Goal: Task Accomplishment & Management: Manage account settings

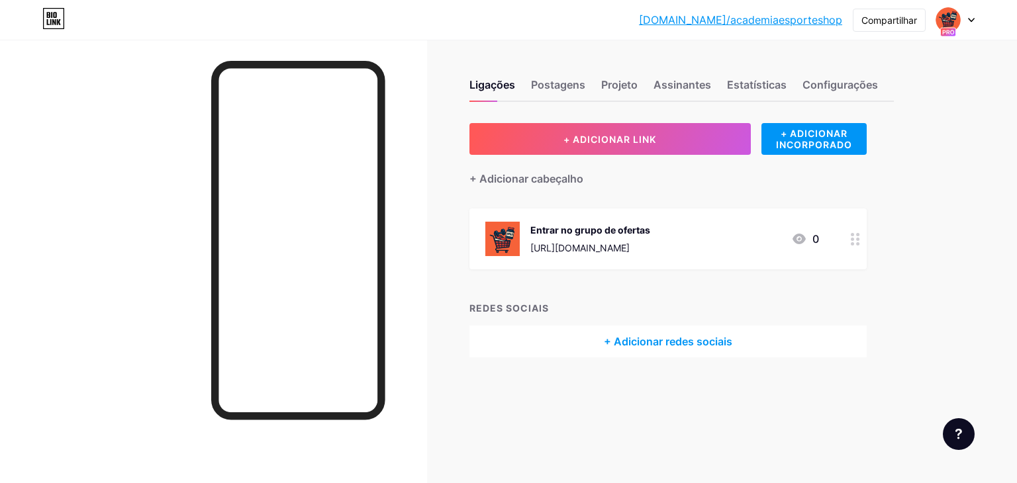
click at [630, 246] on font "[URL][DOMAIN_NAME]" at bounding box center [579, 247] width 99 height 11
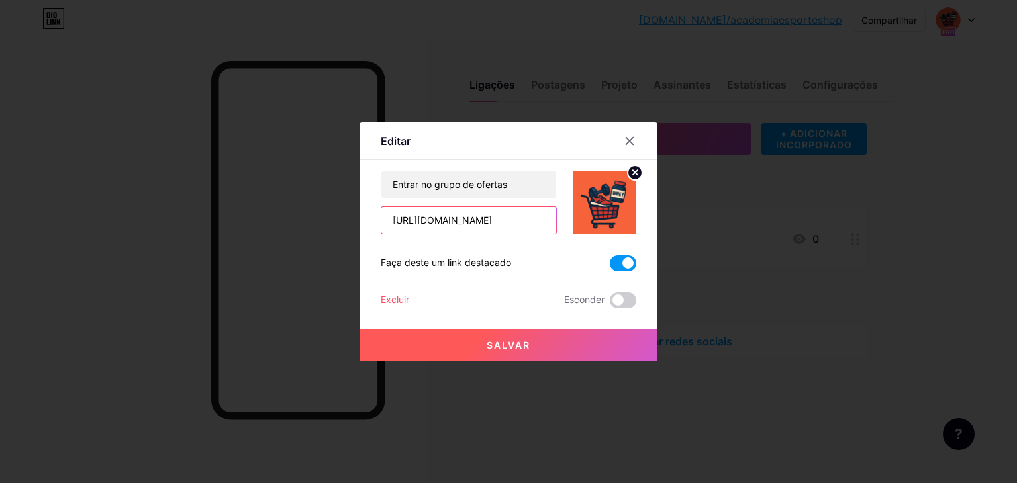
click at [457, 218] on input "[URL][DOMAIN_NAME]" at bounding box center [468, 220] width 175 height 26
click at [458, 218] on input "[URL][DOMAIN_NAME]" at bounding box center [468, 220] width 175 height 26
type input "[URL][DOMAIN_NAME]"
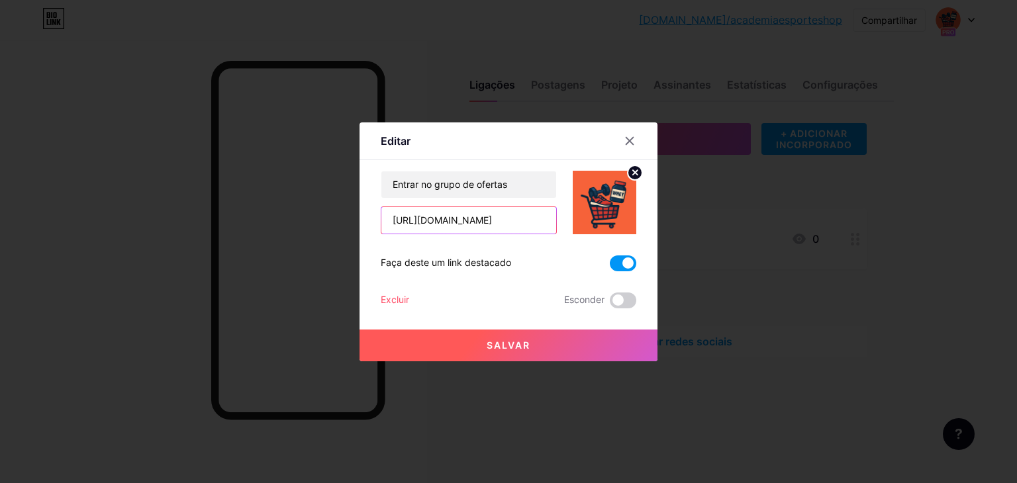
click at [456, 221] on input "[URL][DOMAIN_NAME]" at bounding box center [468, 220] width 175 height 26
paste input "[URL][DOMAIN_NAME]"
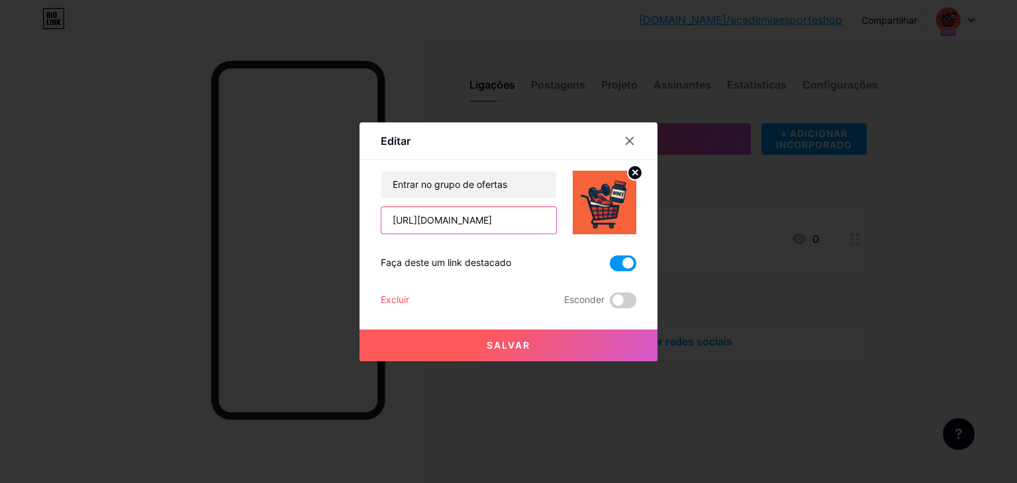
type input "[URL][DOMAIN_NAME]"
click at [517, 350] on button "Salvar" at bounding box center [509, 346] width 298 height 32
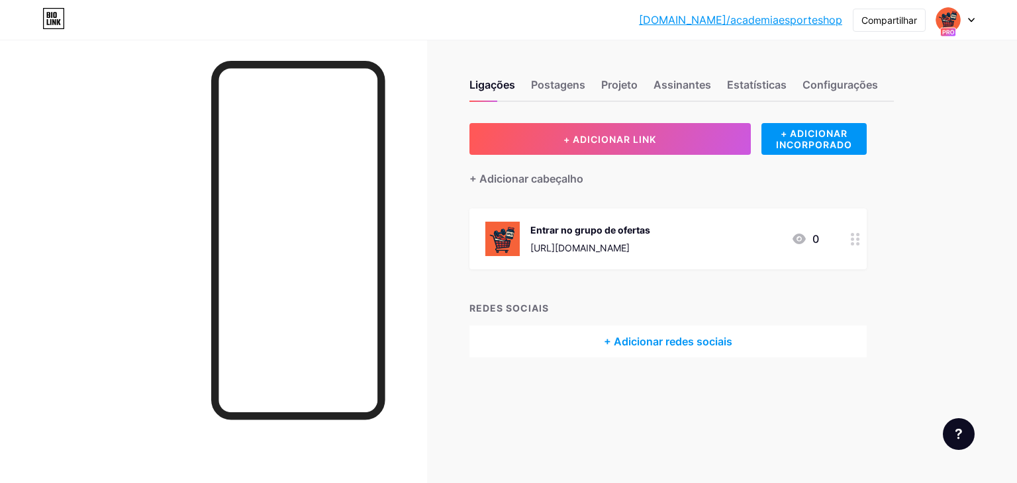
click at [634, 252] on div "[URL][DOMAIN_NAME]" at bounding box center [590, 248] width 120 height 14
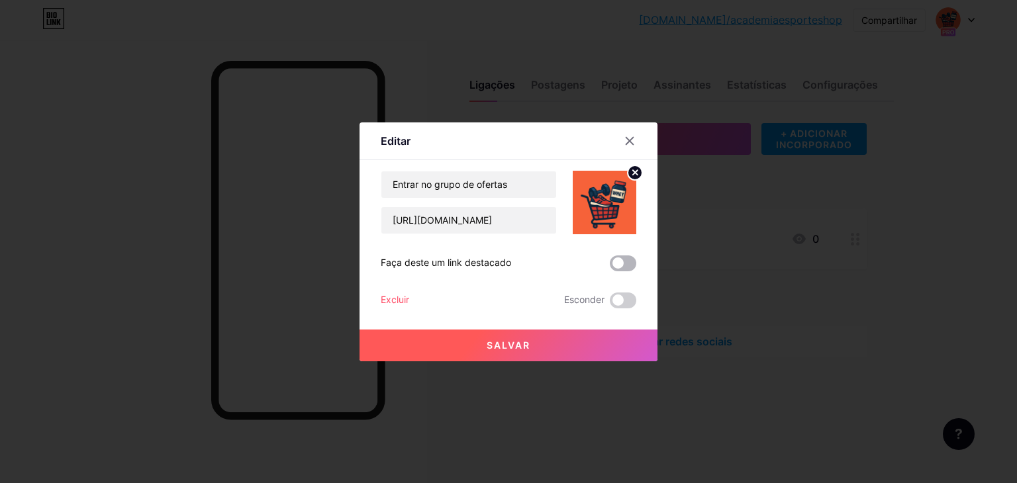
click at [619, 262] on span at bounding box center [623, 264] width 26 height 16
click at [610, 267] on input "checkbox" at bounding box center [610, 267] width 0 height 0
click at [537, 343] on button "Salvar" at bounding box center [509, 346] width 298 height 32
